Goal: Information Seeking & Learning: Learn about a topic

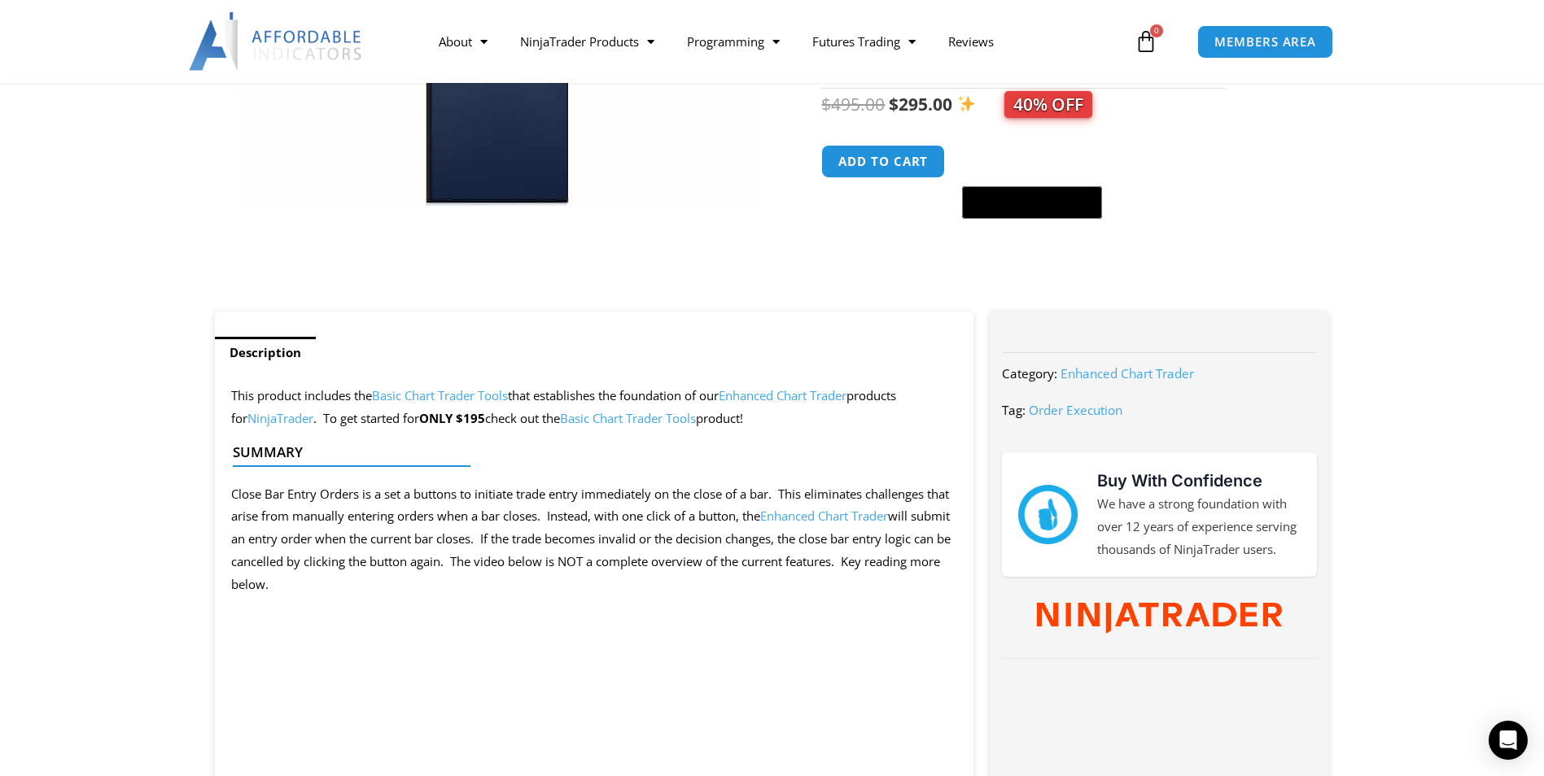
scroll to position [407, 0]
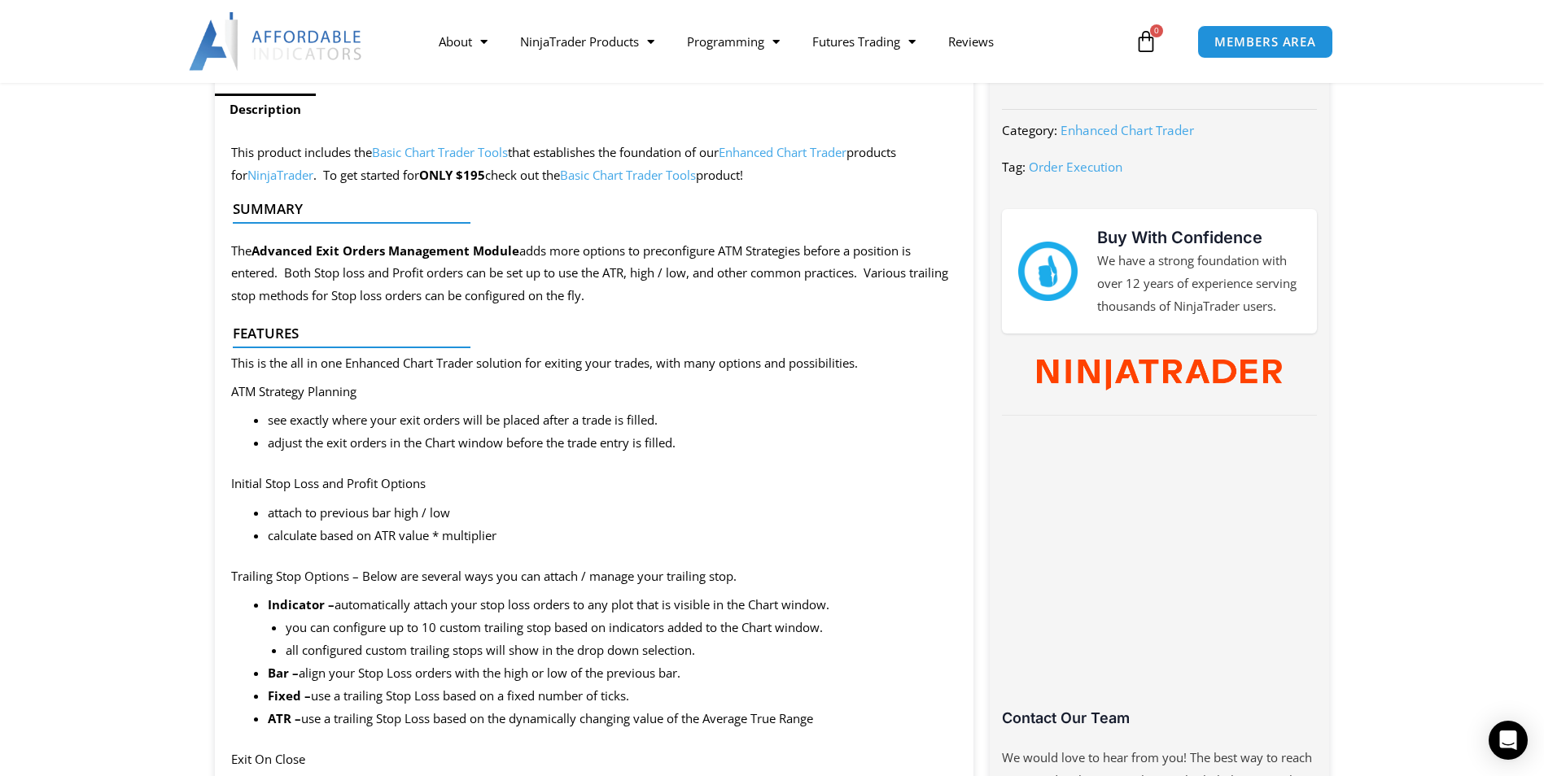
scroll to position [543, 0]
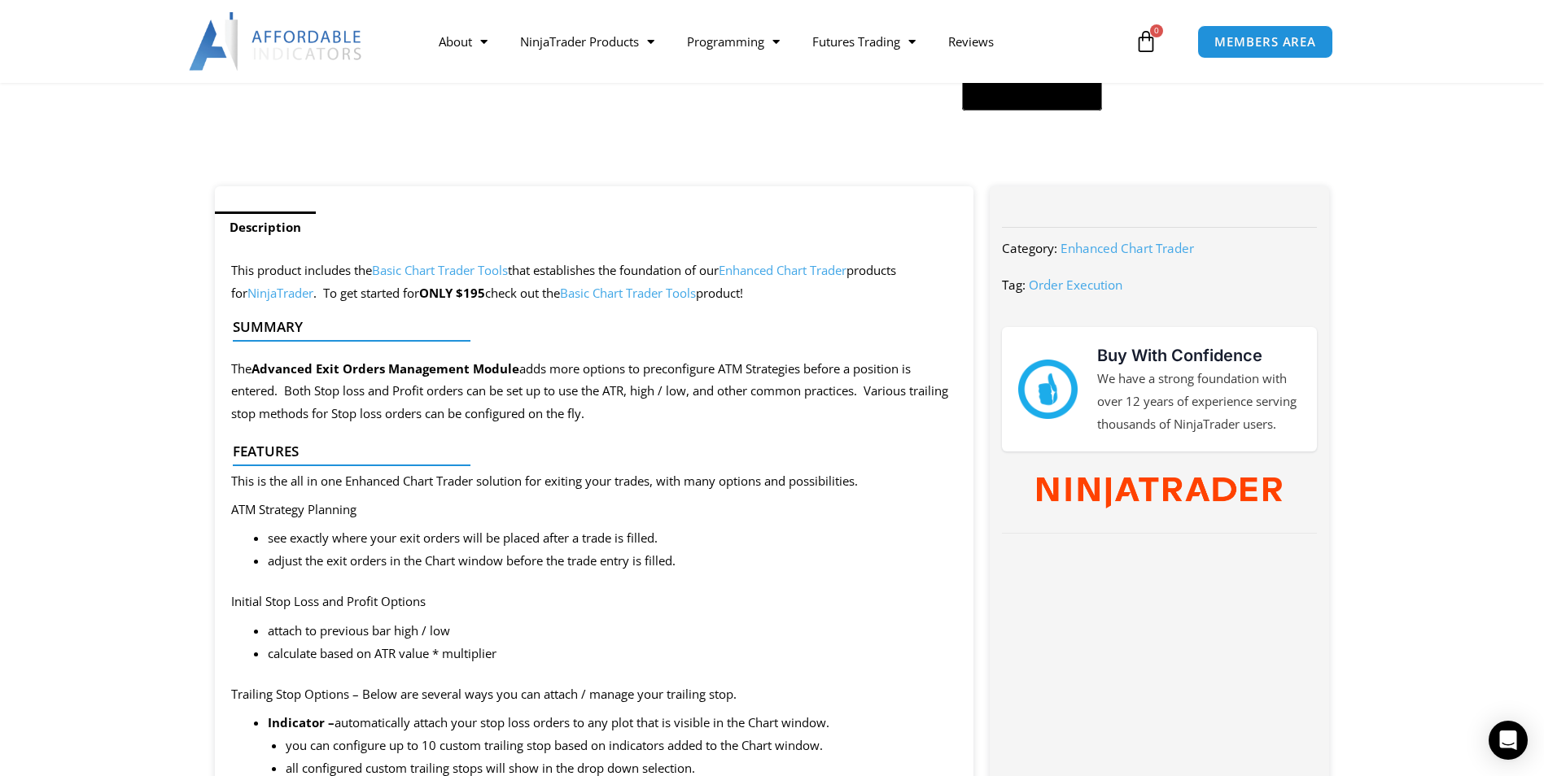
click at [596, 295] on link "Basic Chart Trader Tools" at bounding box center [628, 293] width 136 height 16
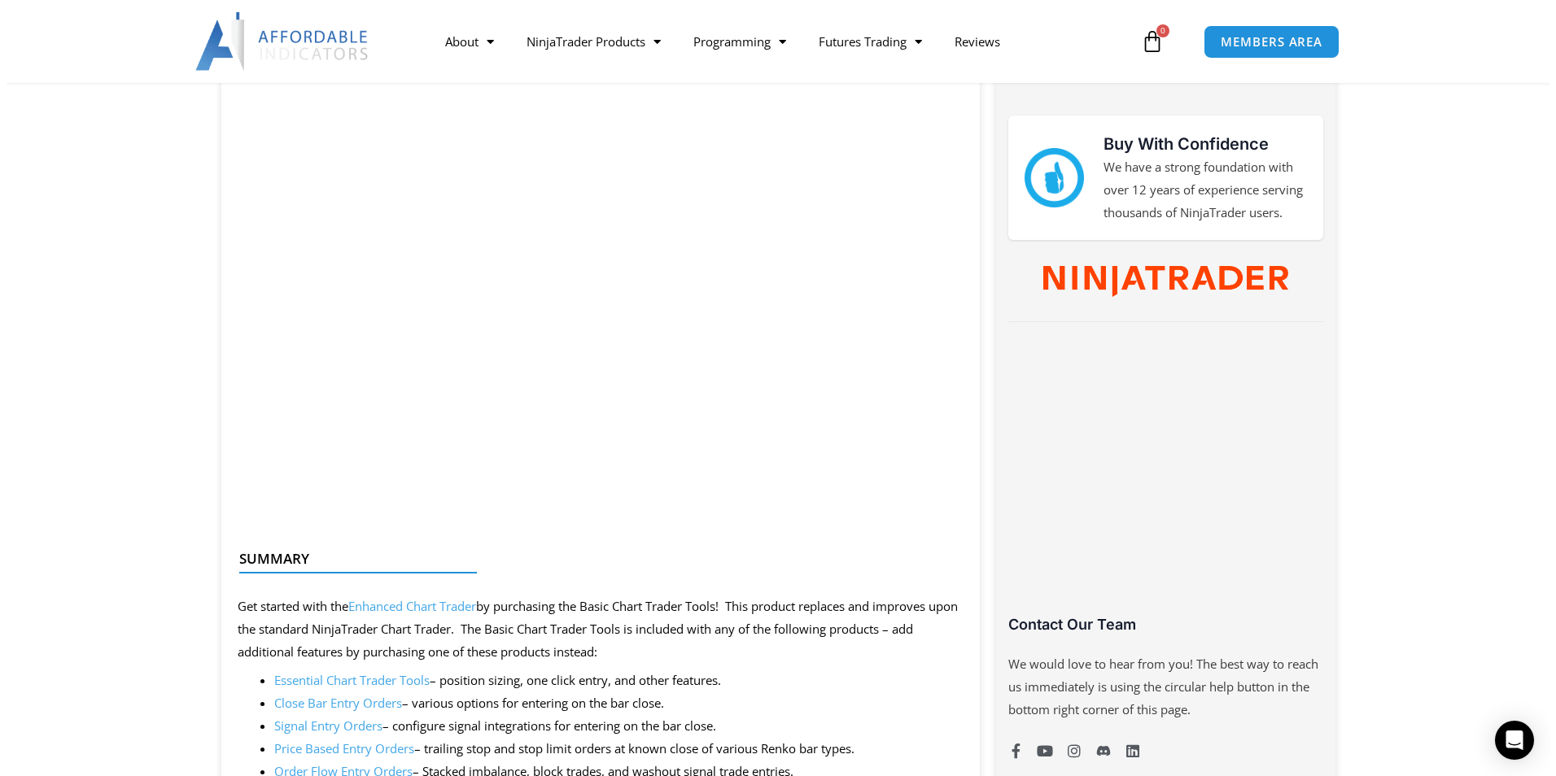
scroll to position [950, 0]
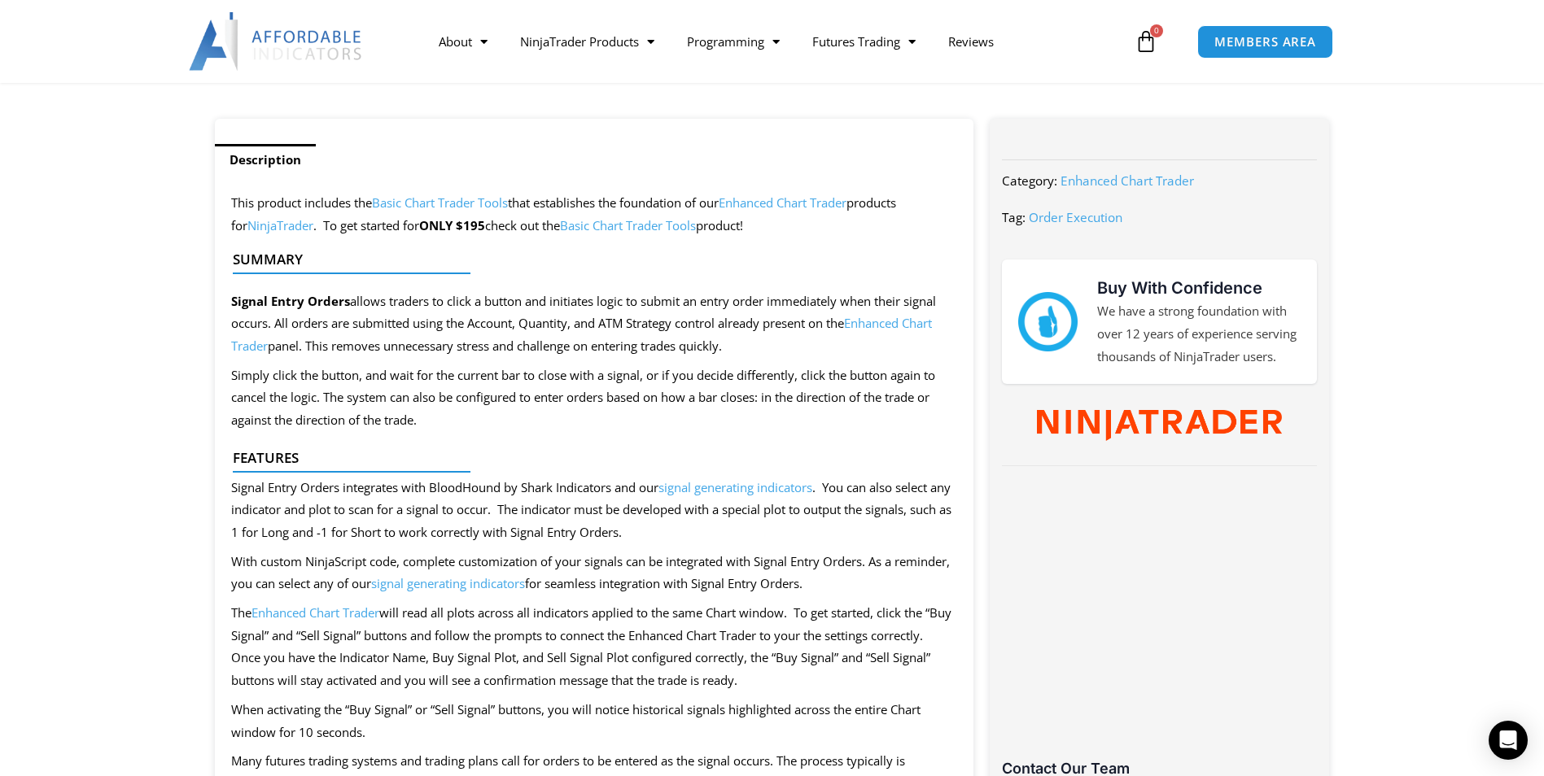
scroll to position [678, 0]
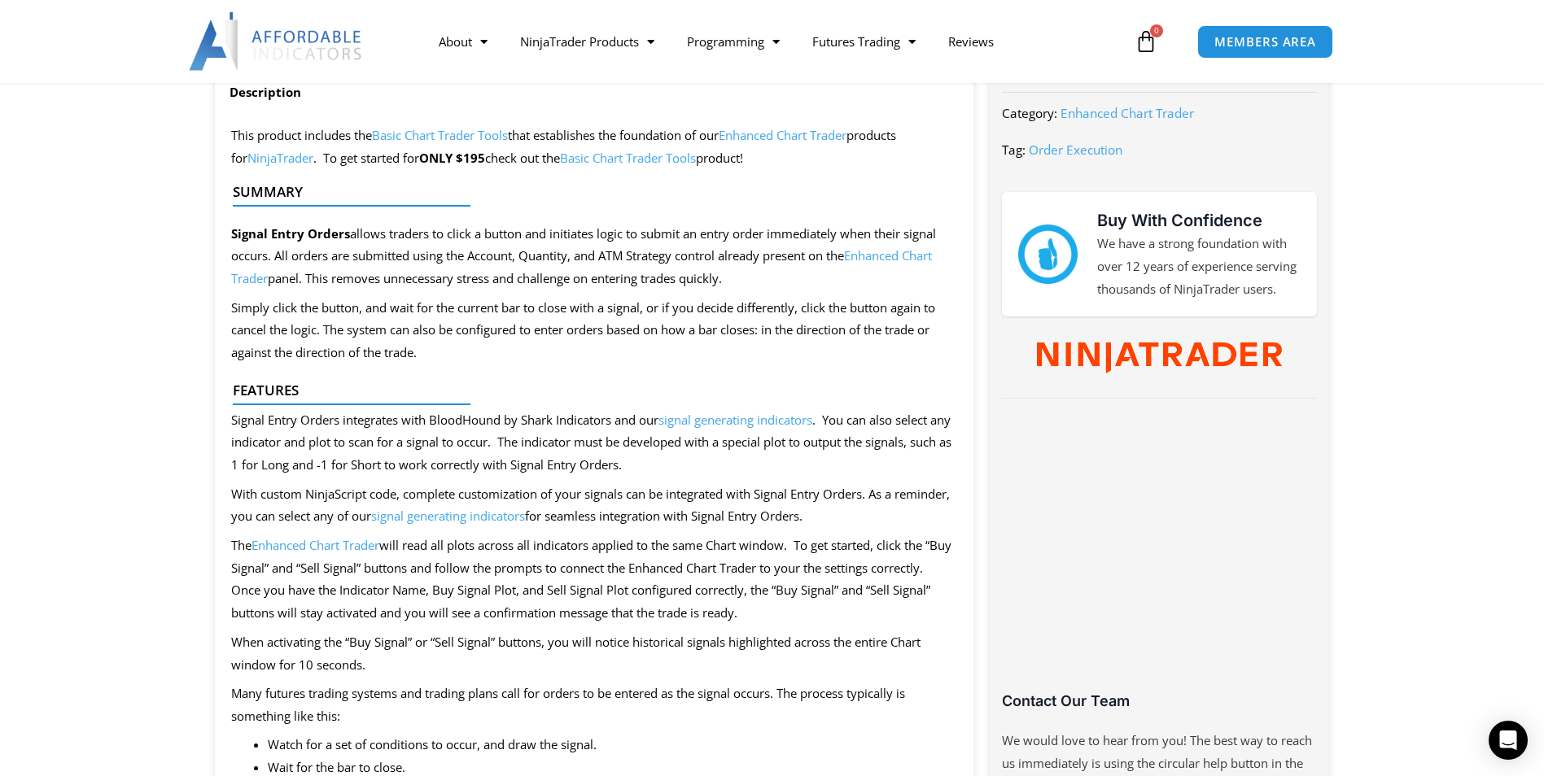
click at [505, 520] on link "signal generating indicators" at bounding box center [448, 516] width 154 height 16
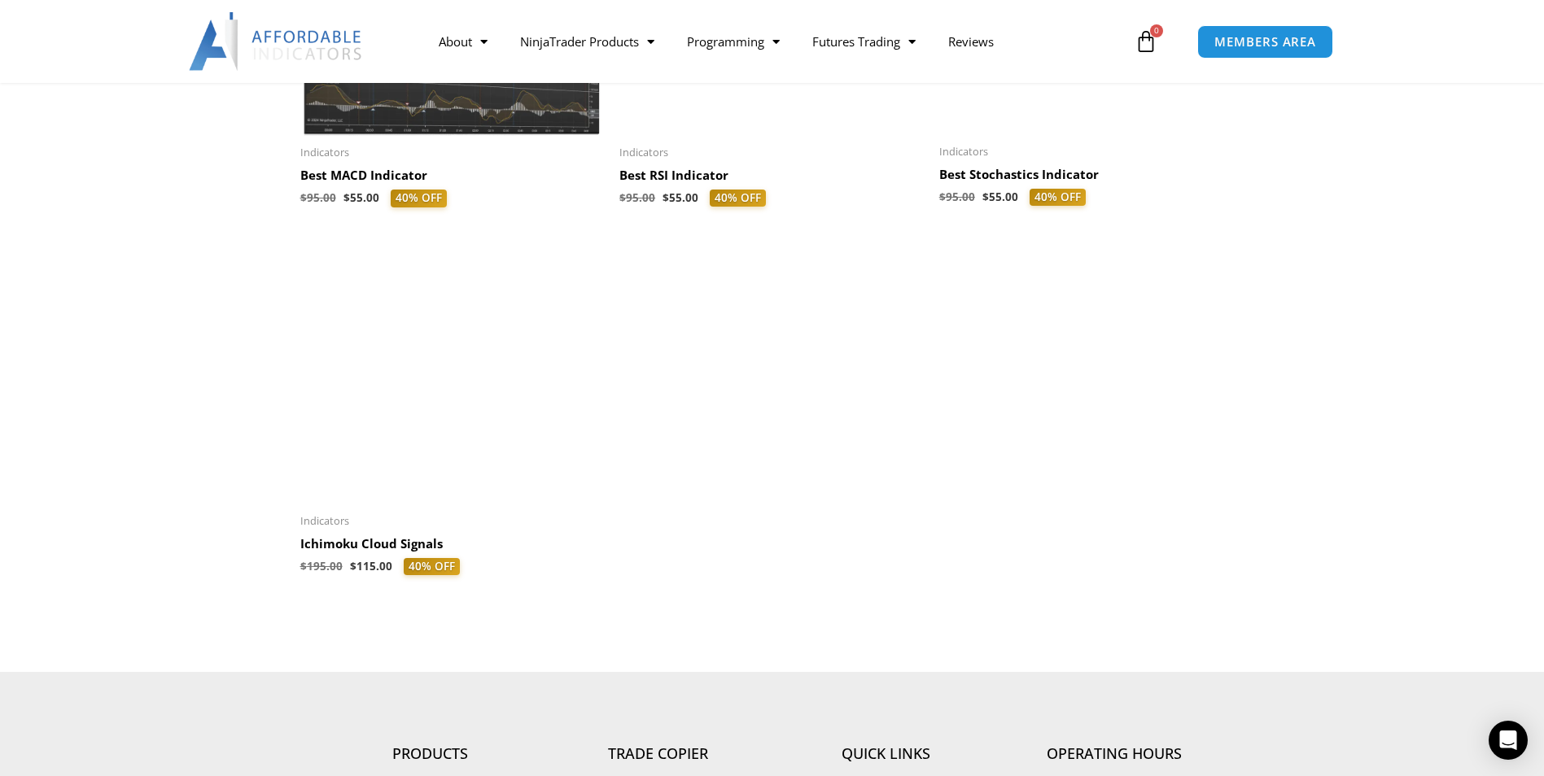
scroll to position [678, 0]
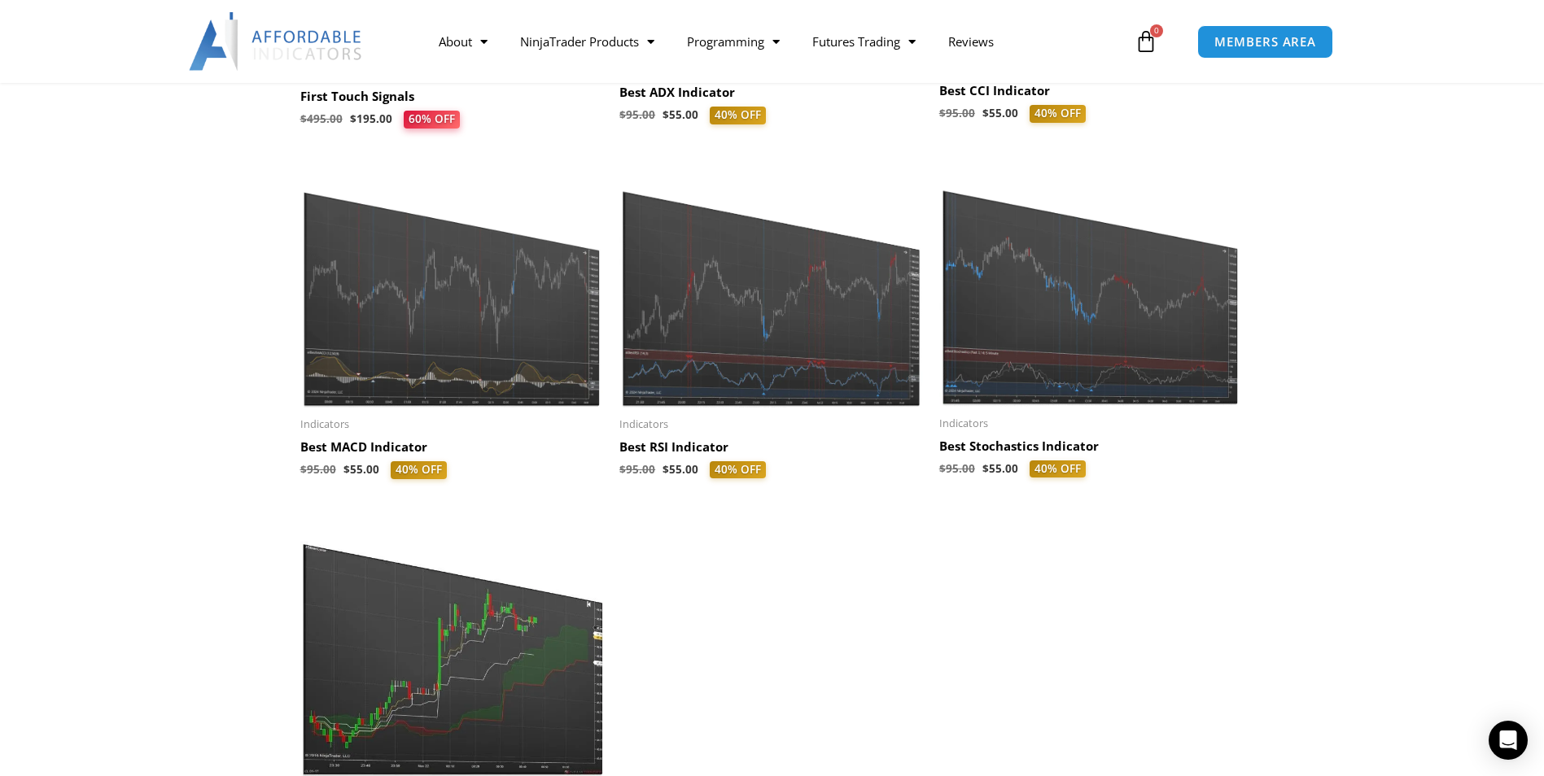
click at [393, 353] on img at bounding box center [452, 285] width 304 height 243
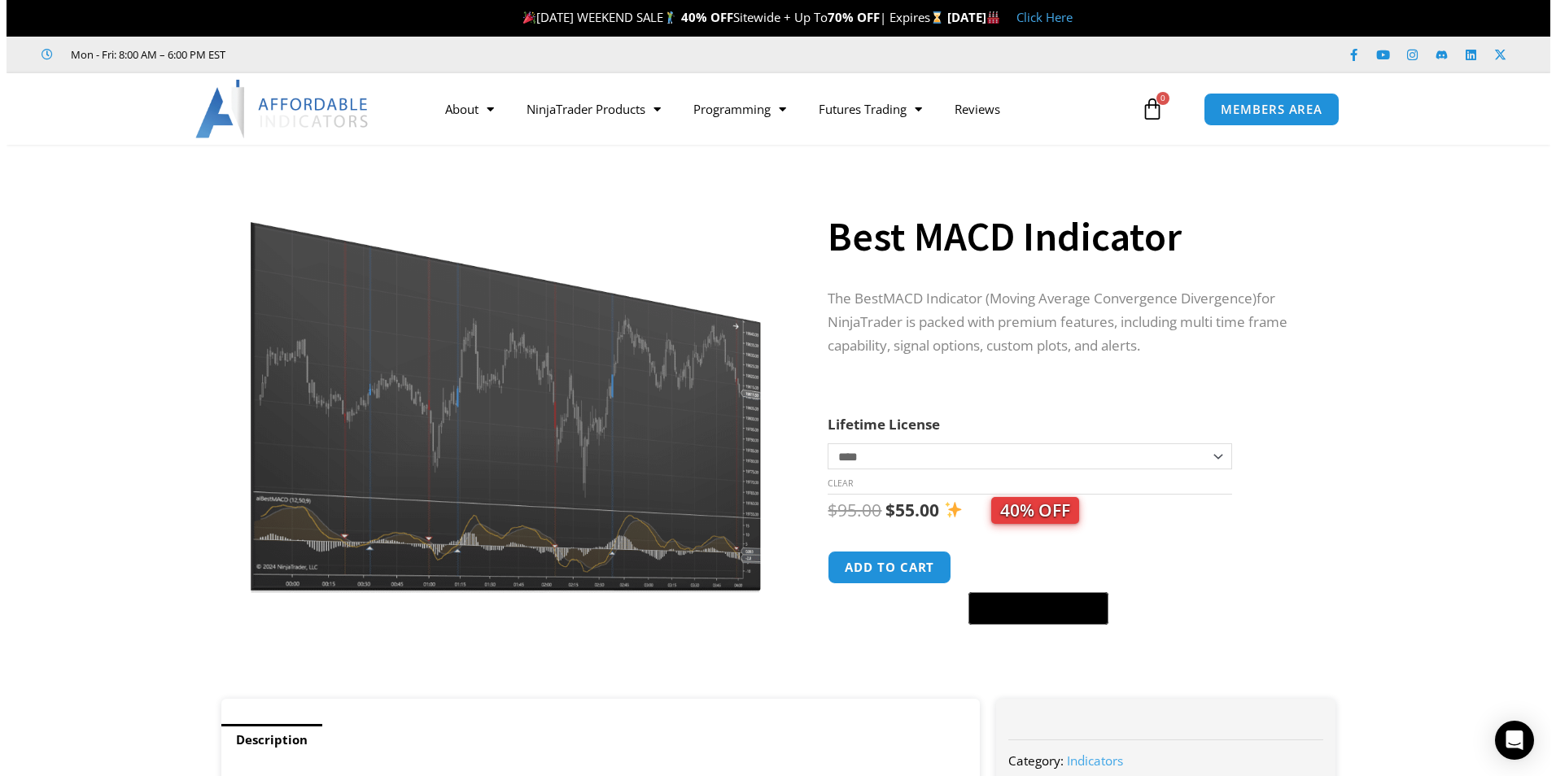
scroll to position [136, 0]
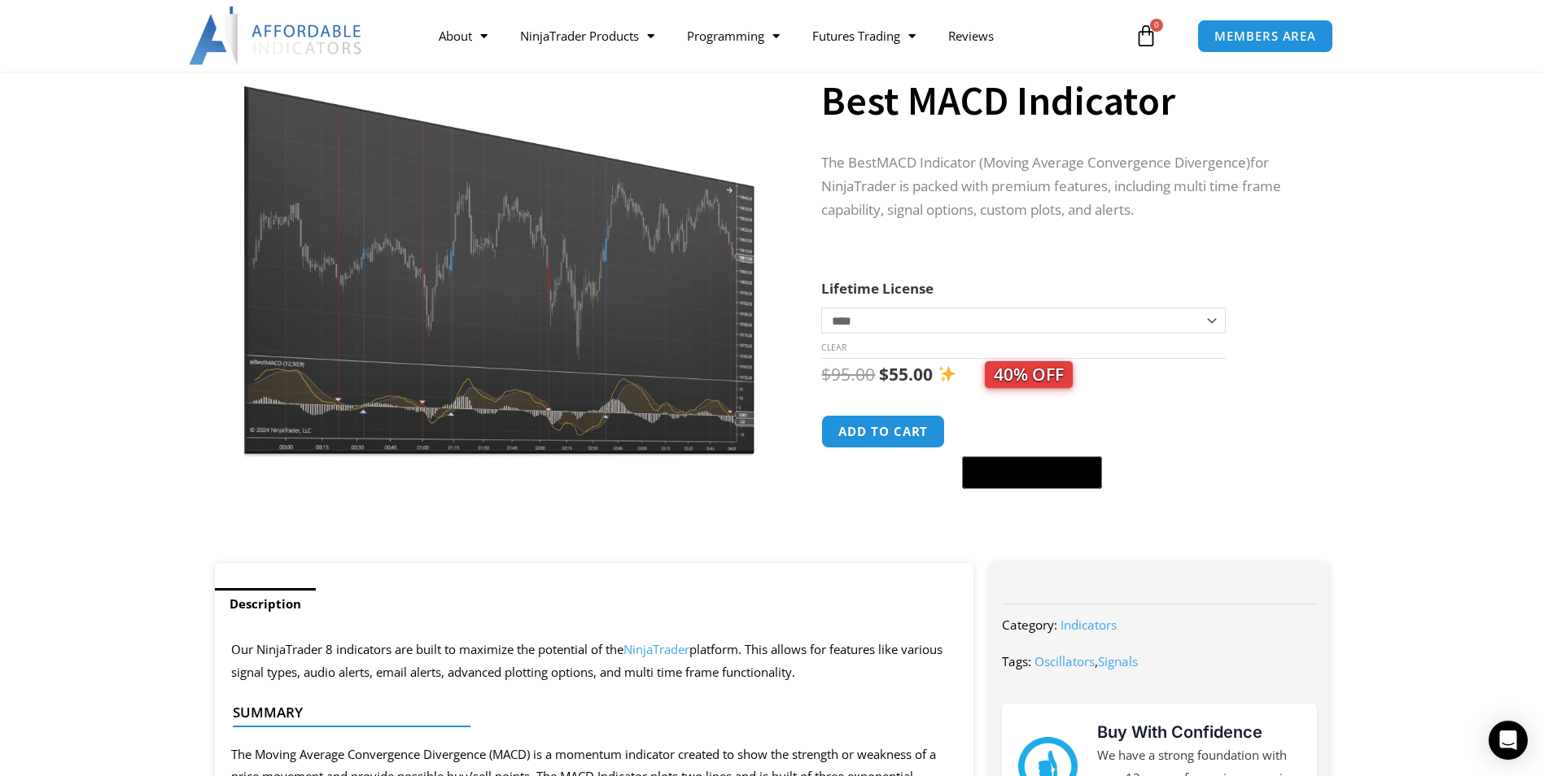
click at [625, 507] on div at bounding box center [500, 516] width 562 height 69
